Goal: Task Accomplishment & Management: Manage account settings

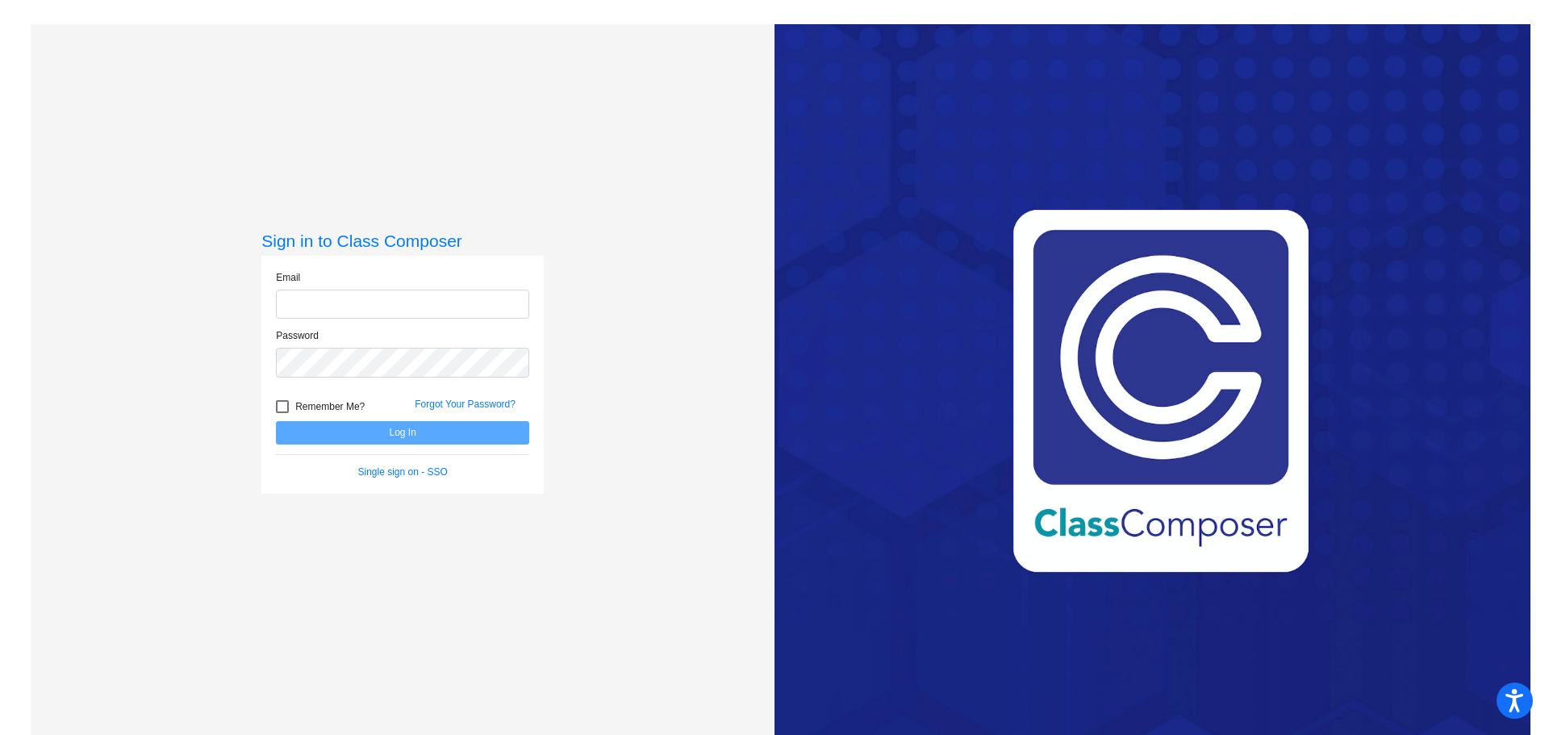
type input "[EMAIL_ADDRESS][DOMAIN_NAME]"
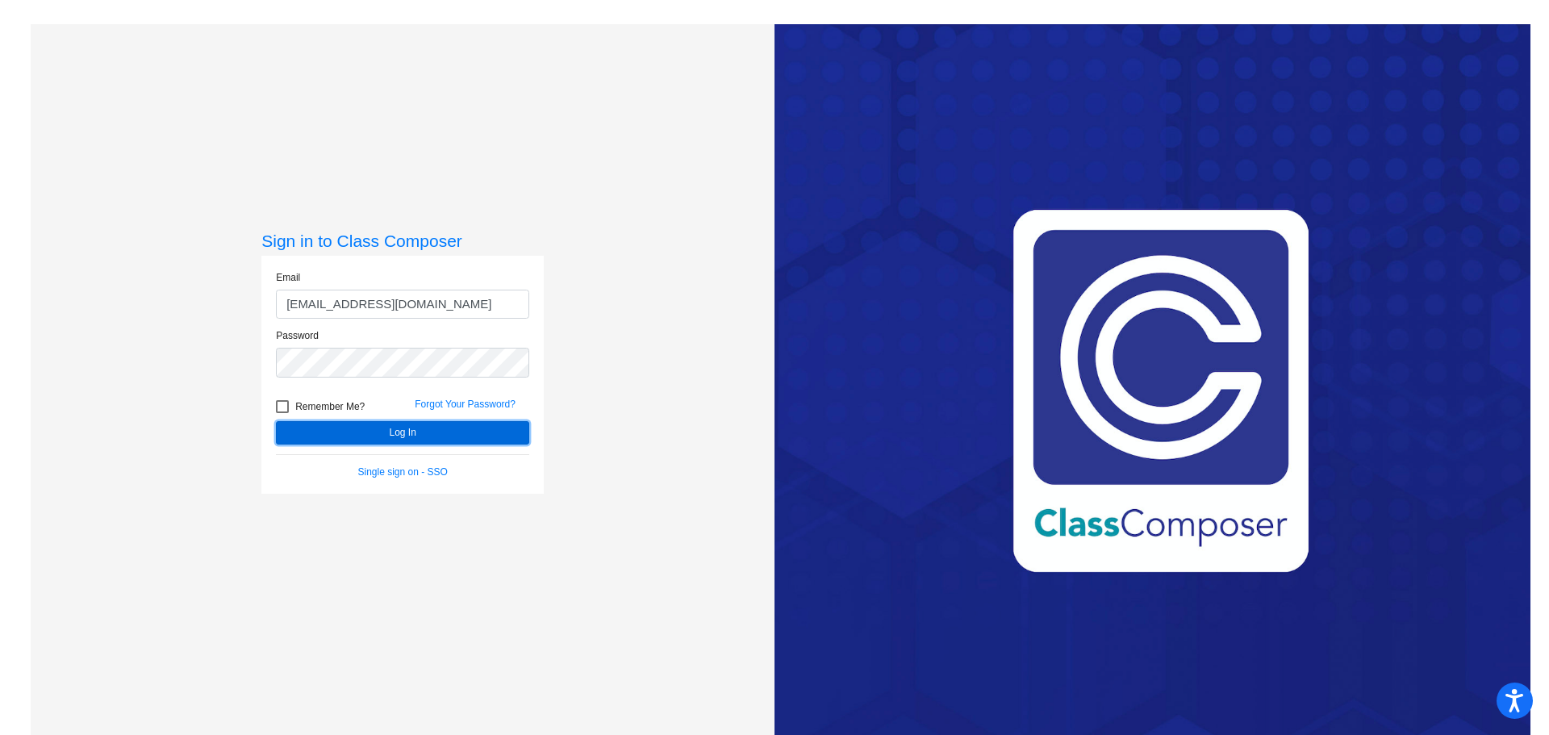
click at [456, 443] on button "Log In" at bounding box center [402, 432] width 253 height 23
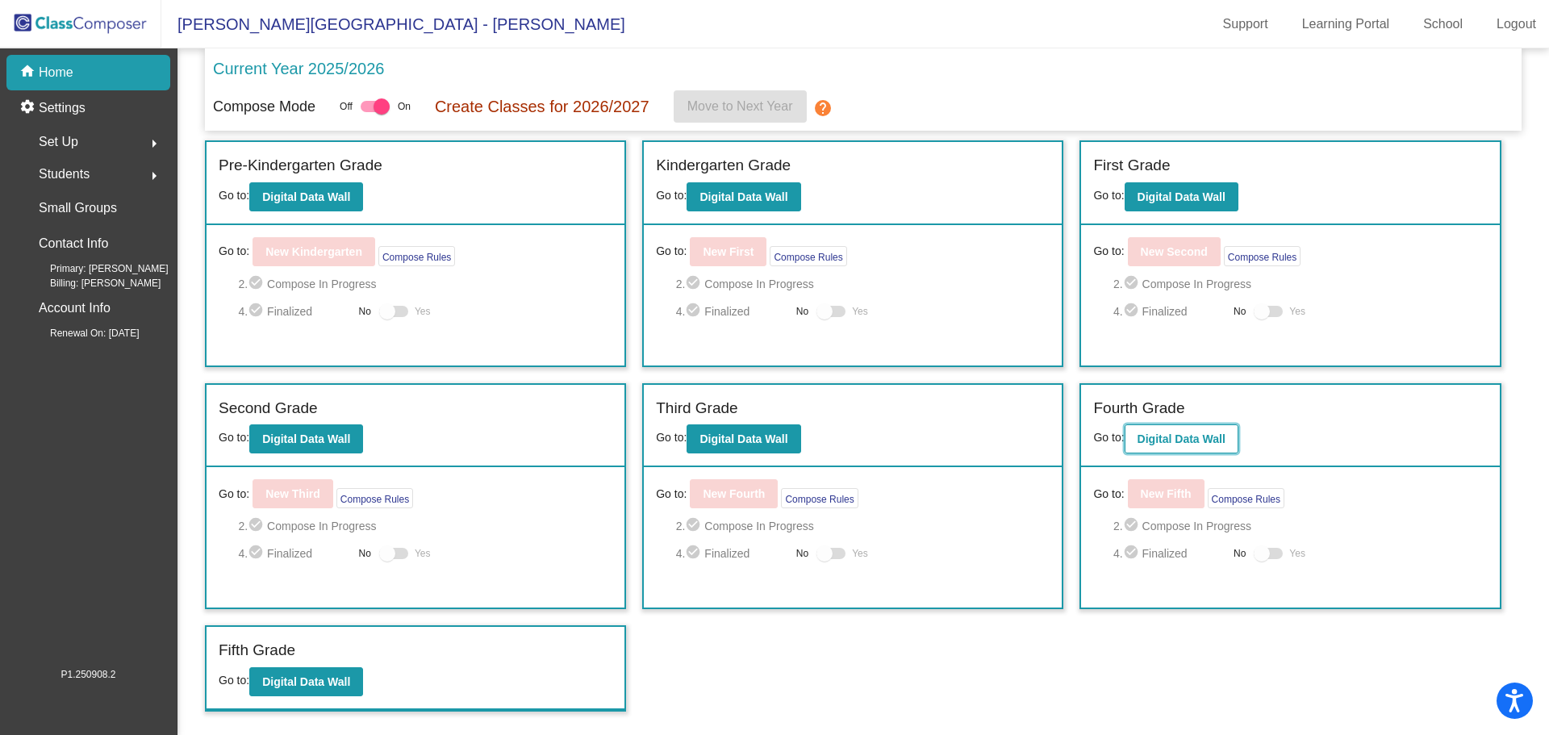
click at [1181, 436] on b "Digital Data Wall" at bounding box center [1182, 439] width 88 height 13
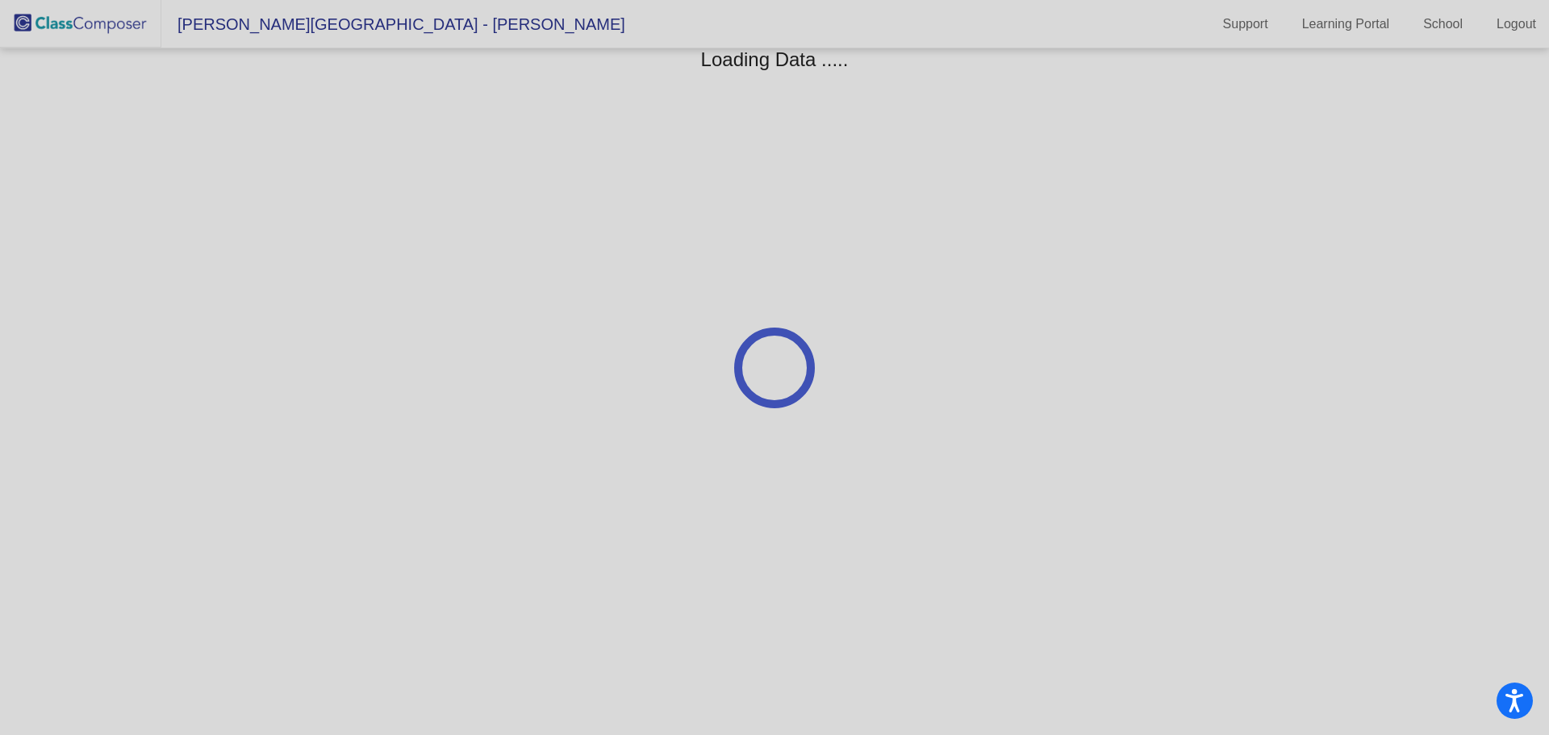
click at [1181, 436] on div at bounding box center [774, 367] width 1549 height 735
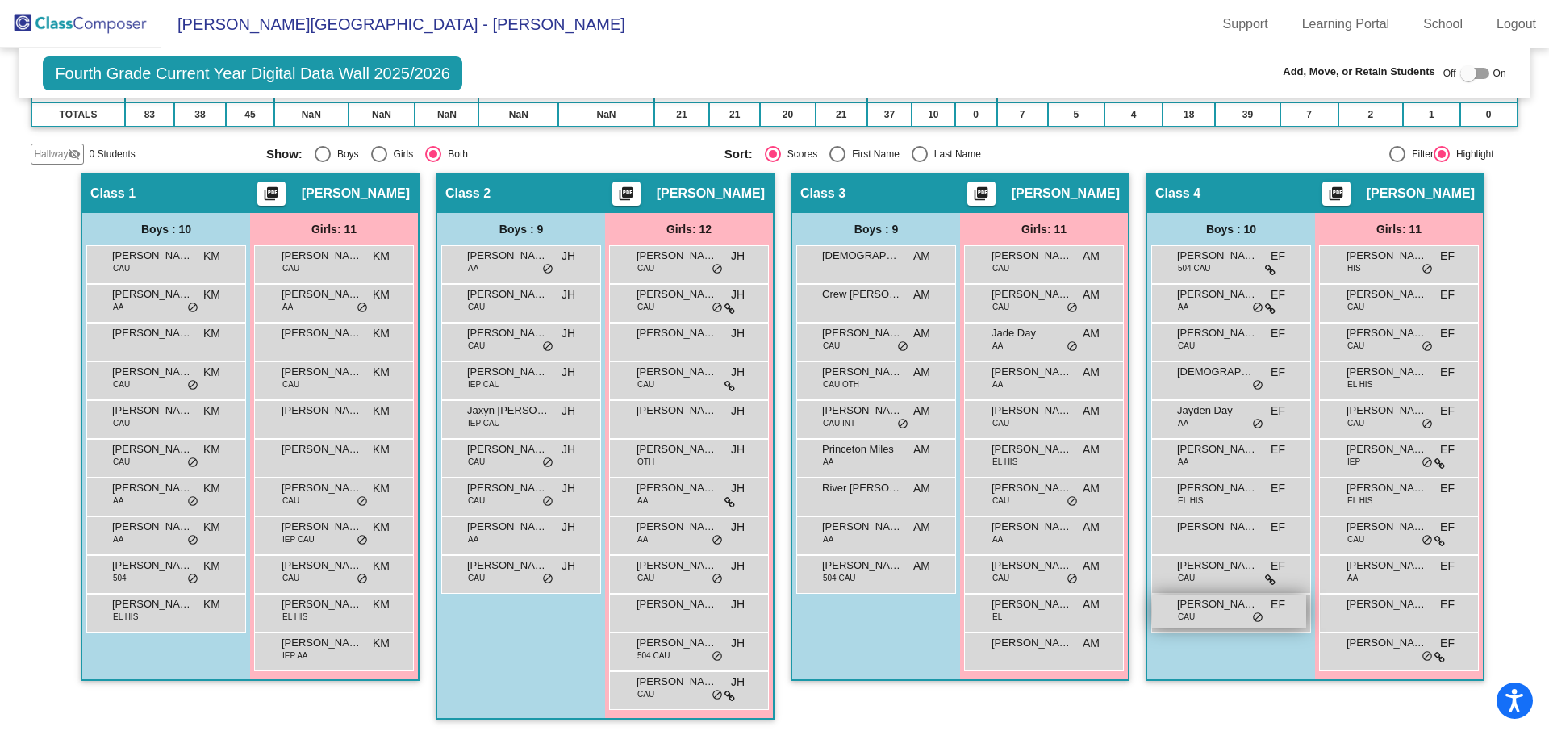
scroll to position [282, 0]
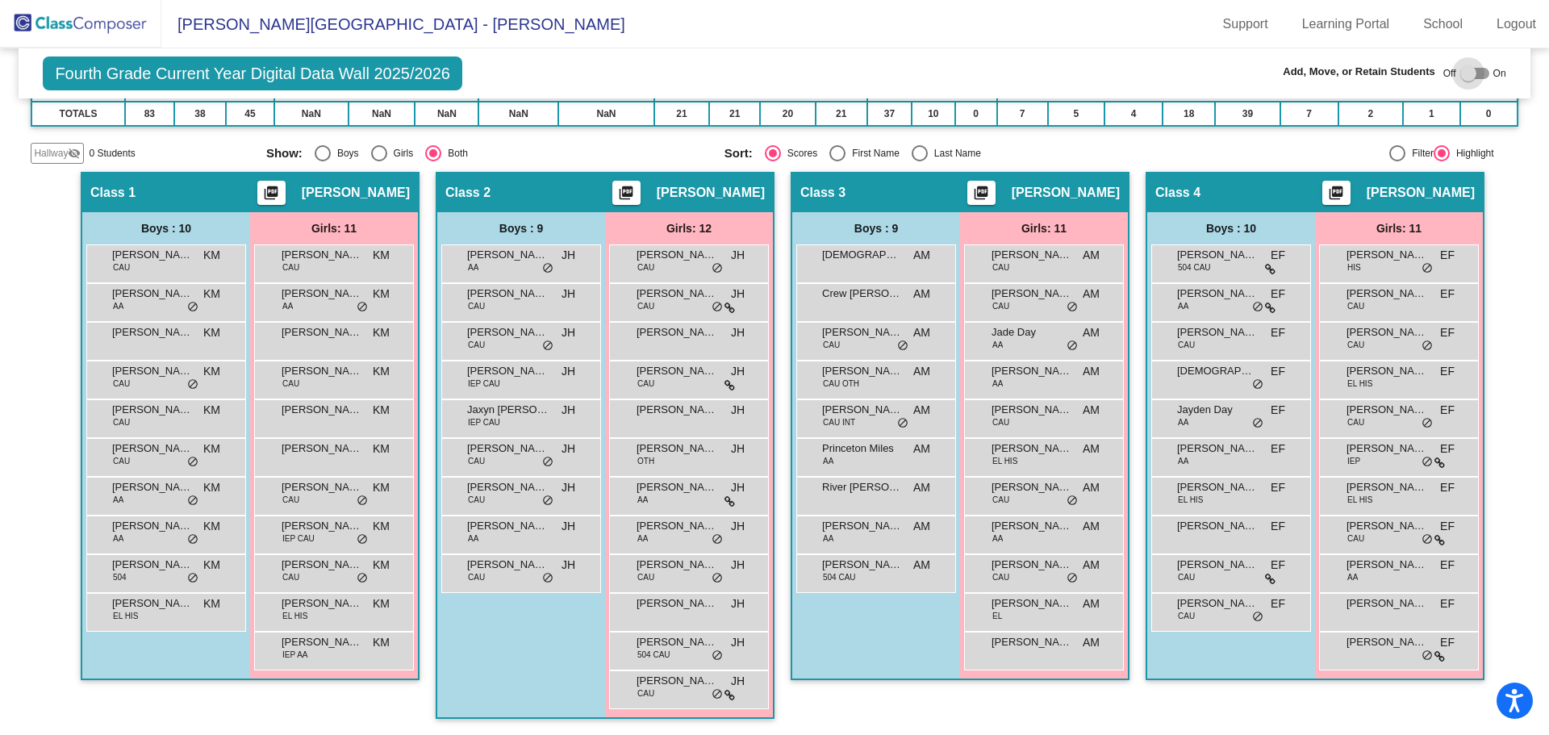
click at [1461, 74] on div at bounding box center [1469, 73] width 16 height 16
checkbox input "true"
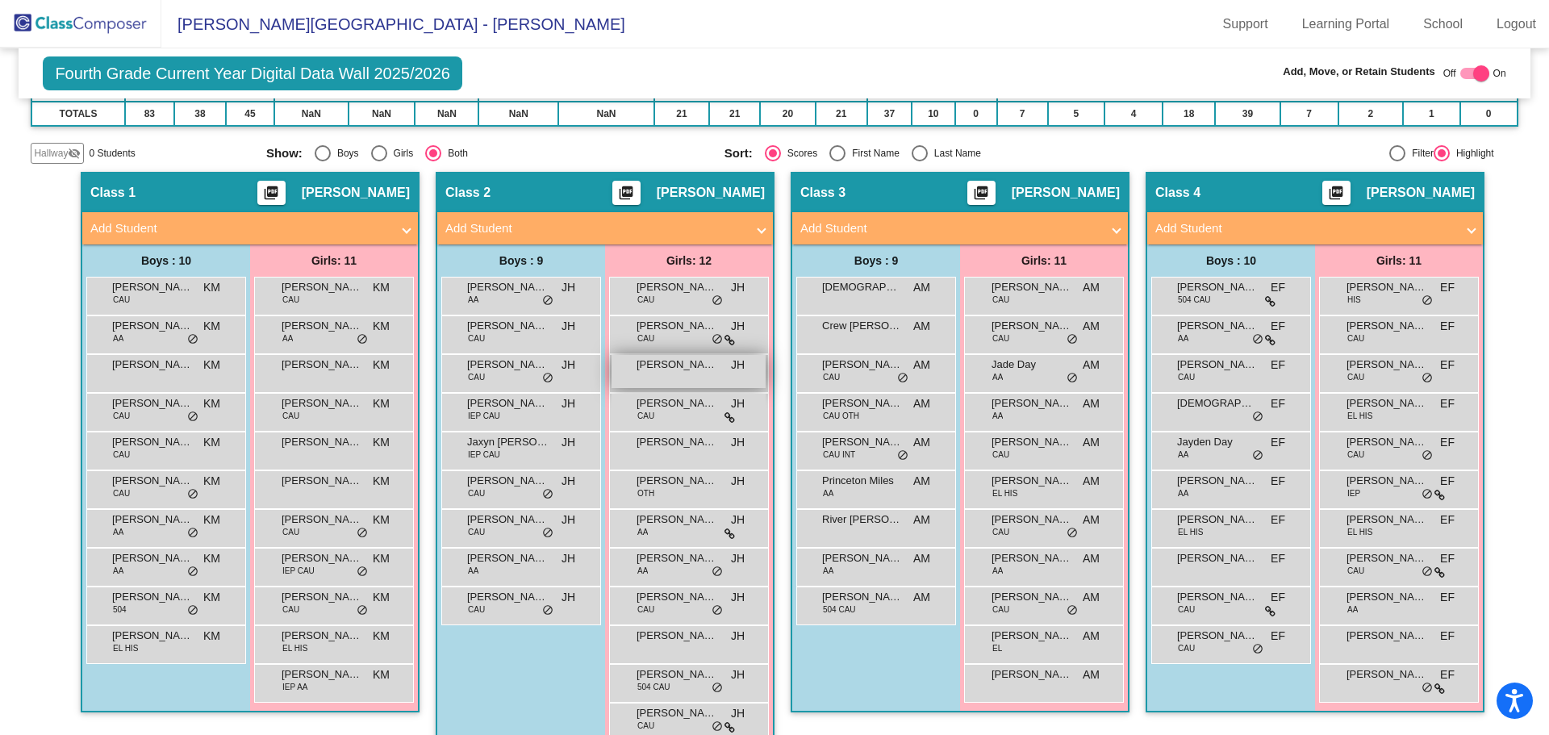
click at [688, 373] on div "[PERSON_NAME] lock do_not_disturb_alt" at bounding box center [689, 371] width 154 height 33
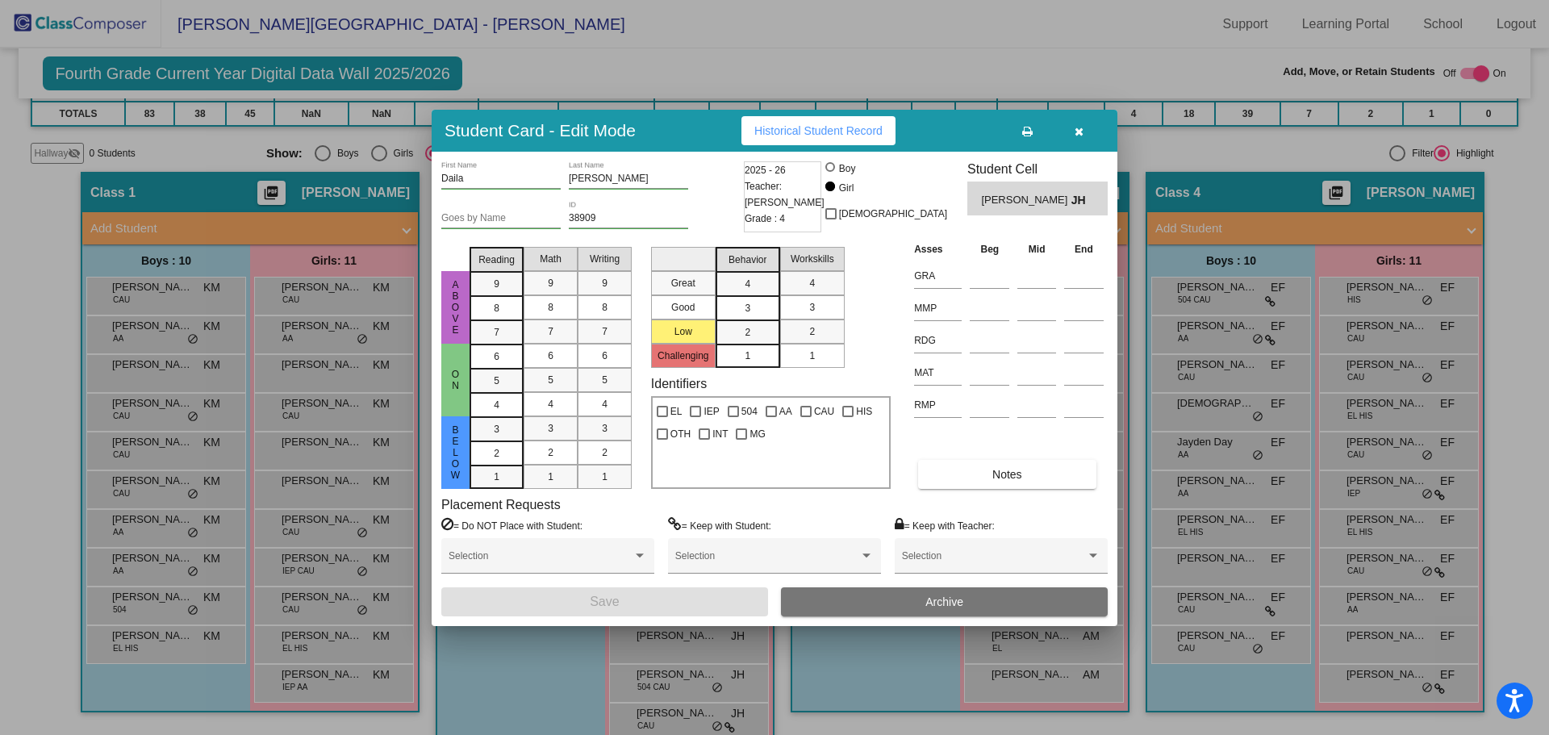
click at [874, 607] on button "Archive" at bounding box center [944, 601] width 327 height 29
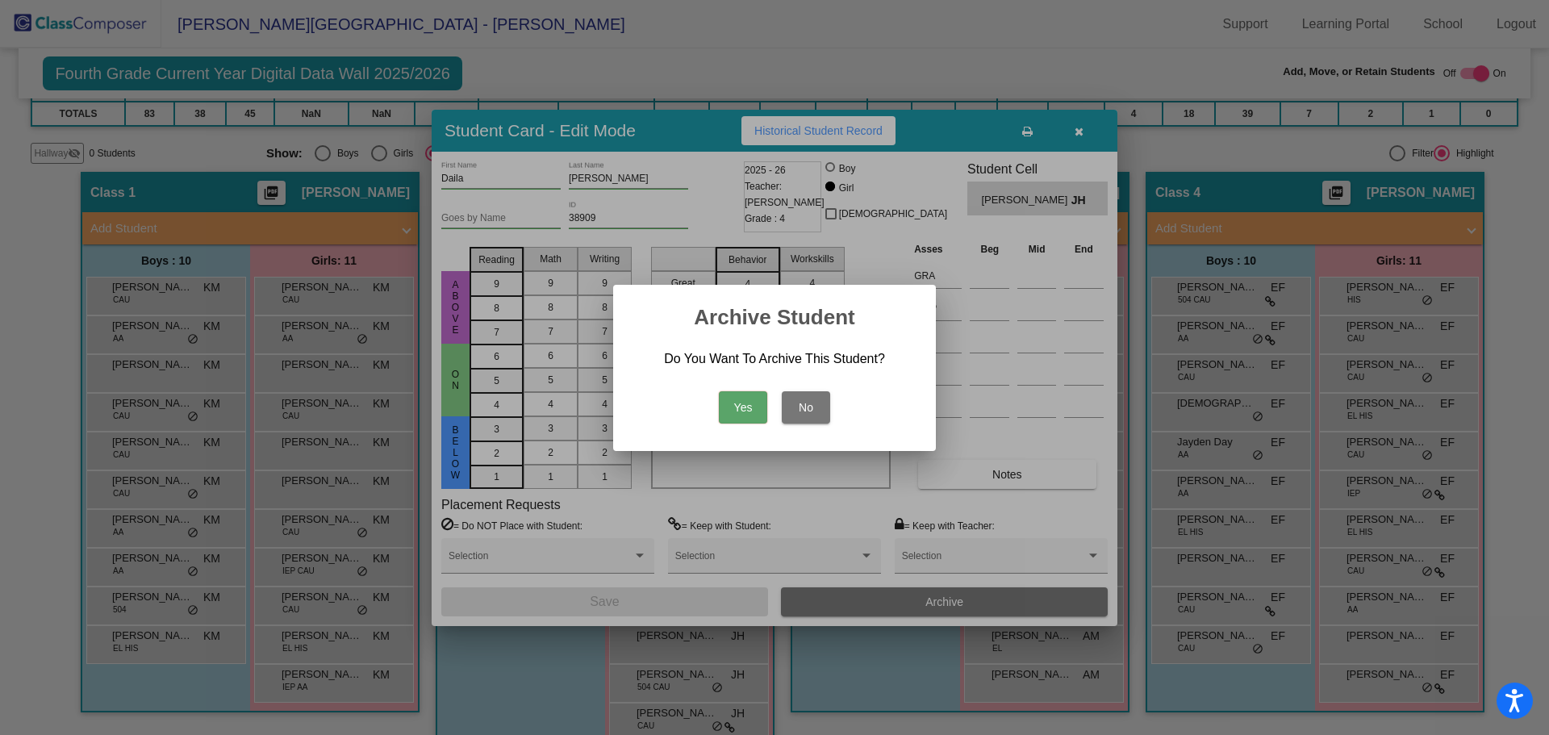
click at [746, 407] on button "Yes" at bounding box center [743, 407] width 48 height 32
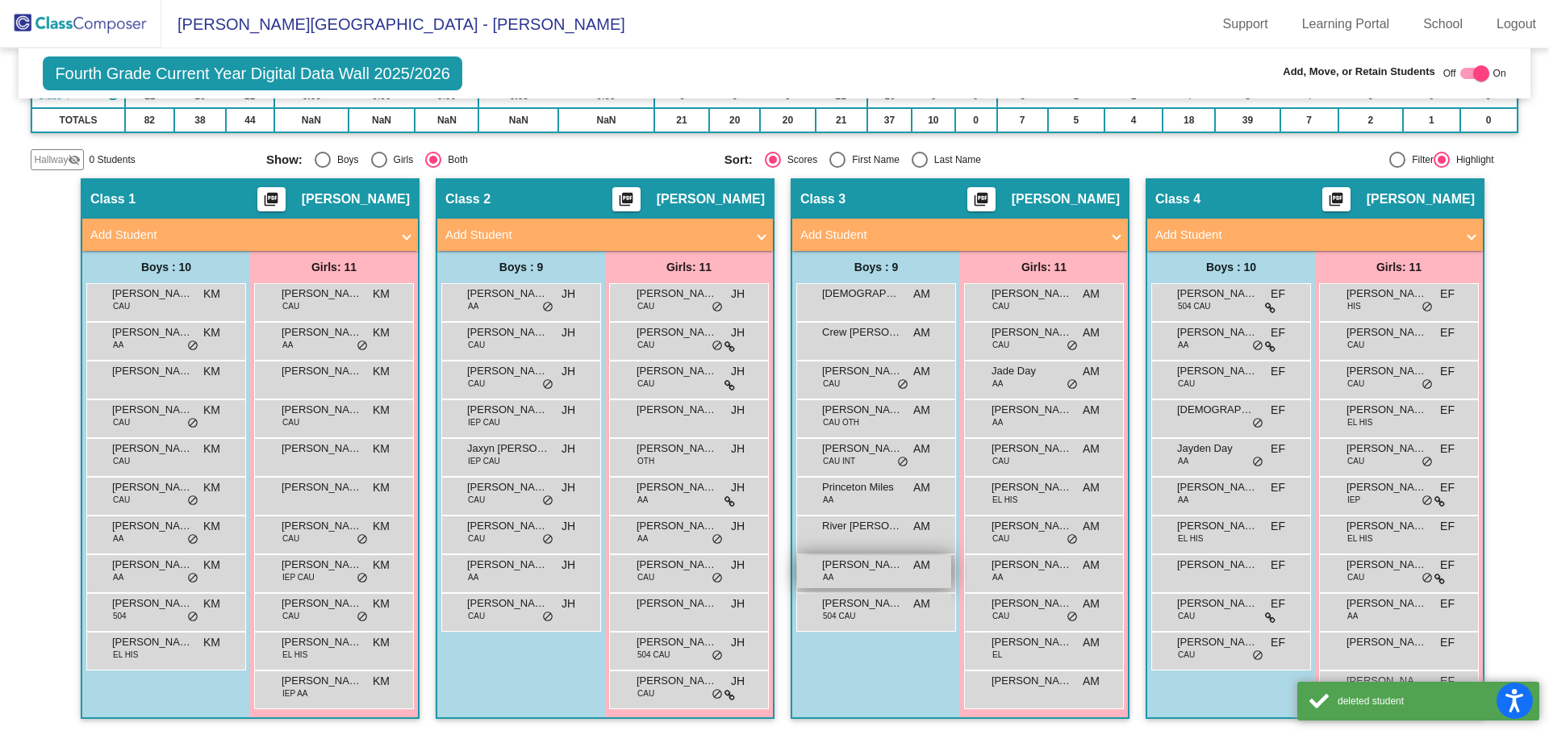
scroll to position [276, 0]
